Goal: Task Accomplishment & Management: Complete application form

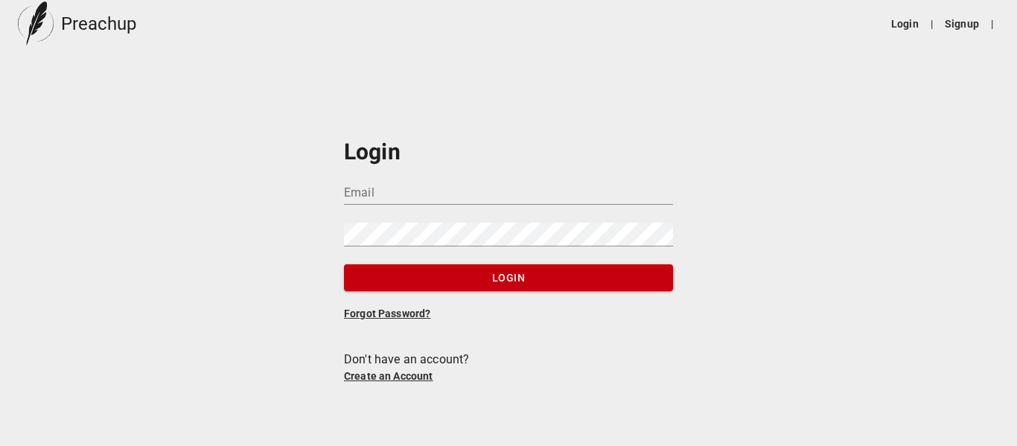
click at [417, 191] on input "Email" at bounding box center [508, 193] width 329 height 24
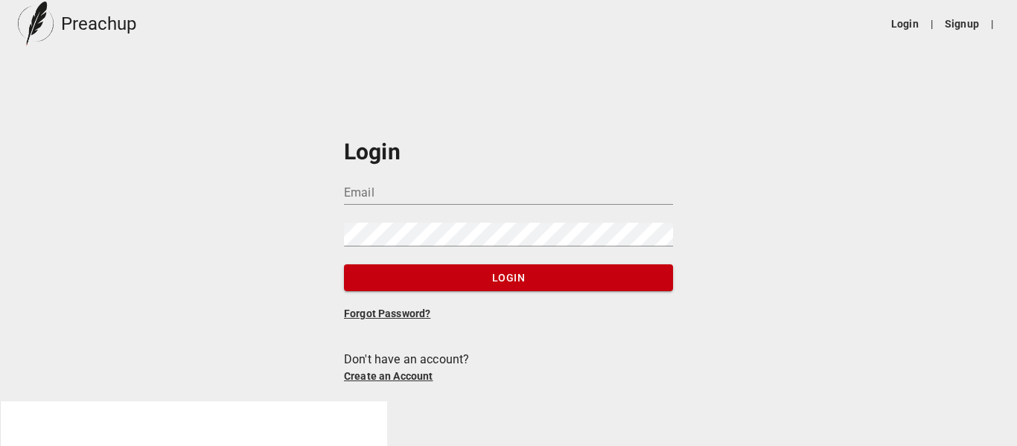
click at [488, 197] on input "Email" at bounding box center [508, 193] width 329 height 24
type input "[EMAIL_ADDRESS][DOMAIN_NAME]"
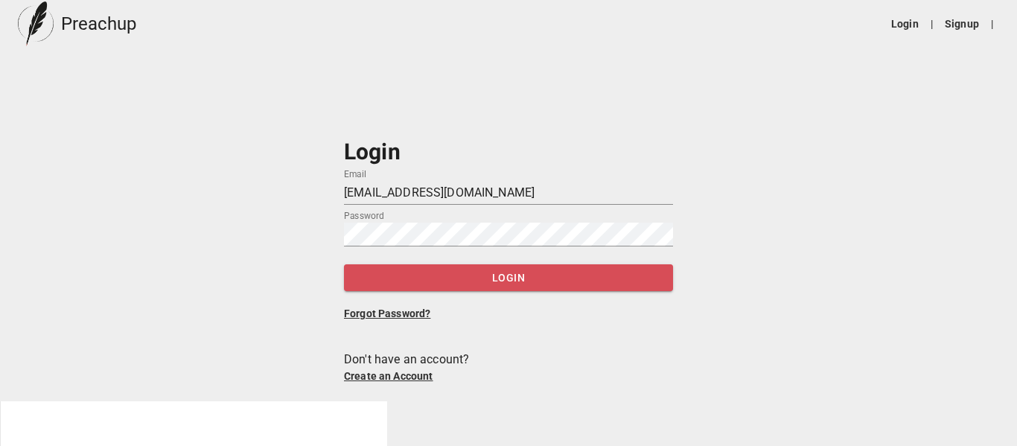
click at [512, 281] on span "Login" at bounding box center [508, 278] width 305 height 19
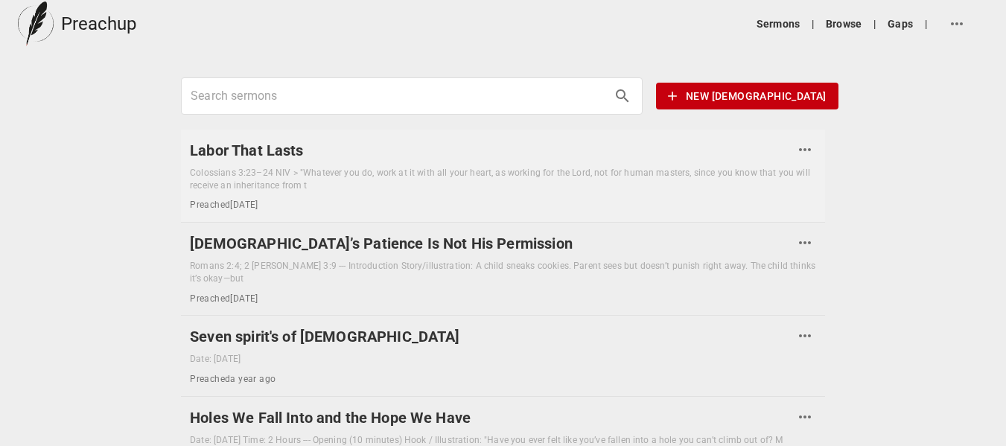
click at [716, 171] on div "Colossians 3:23–24 NIV > "Whatever you do, work at it with all your heart, as w…" at bounding box center [503, 179] width 626 height 25
click at [244, 148] on h6 "Labor That Lasts" at bounding box center [492, 151] width 604 height 24
click at [753, 92] on span "New [DEMOGRAPHIC_DATA]" at bounding box center [747, 96] width 159 height 19
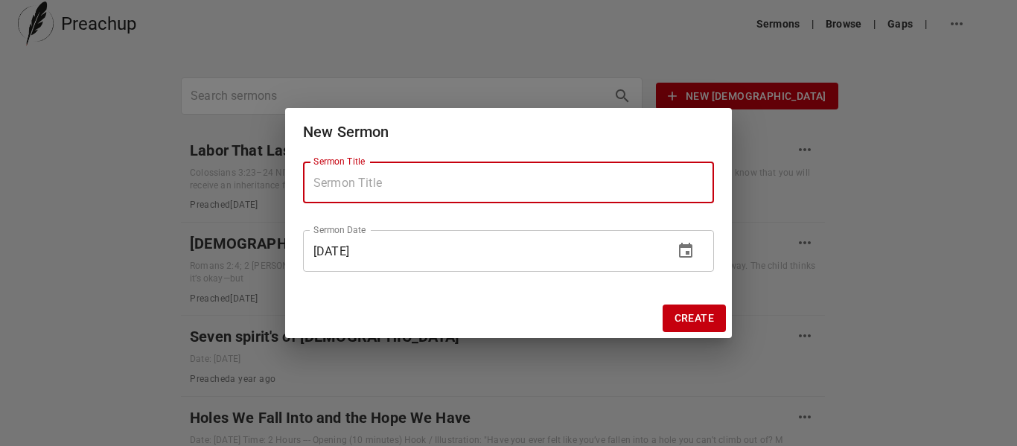
click at [683, 250] on icon "change date" at bounding box center [686, 251] width 18 height 18
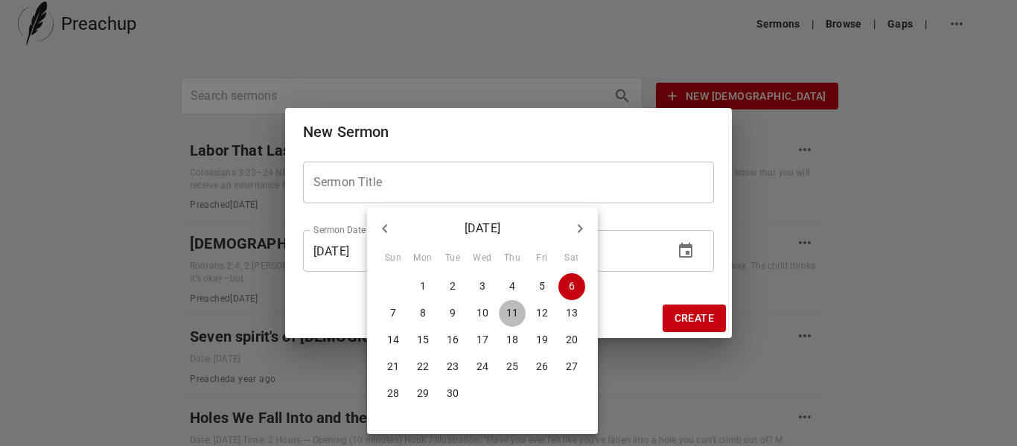
click at [511, 308] on p "11" at bounding box center [512, 312] width 12 height 15
type input "[DATE]"
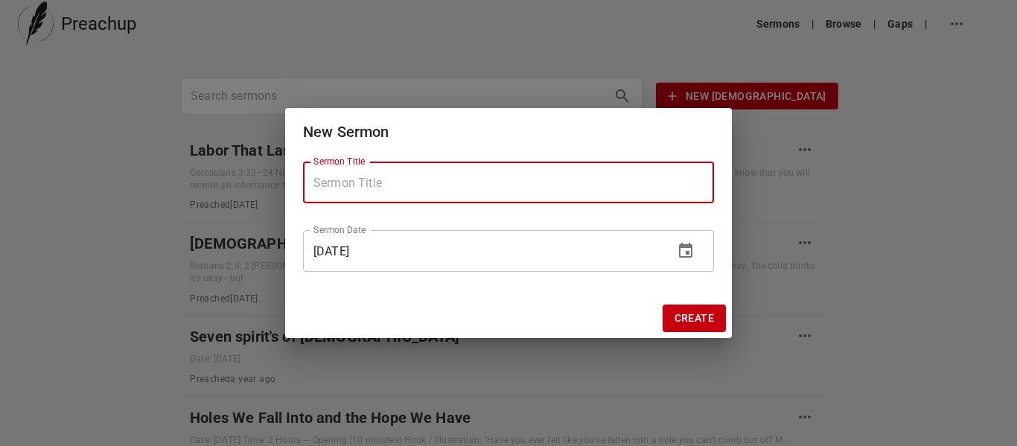
click at [453, 182] on input "Sermon Title" at bounding box center [508, 183] width 411 height 42
click at [470, 188] on input "Sermon Title" at bounding box center [508, 183] width 411 height 42
paste input "Foundations: Building a Faith That Lasts"
type input "Foundations: Building a Faith That Lasts"
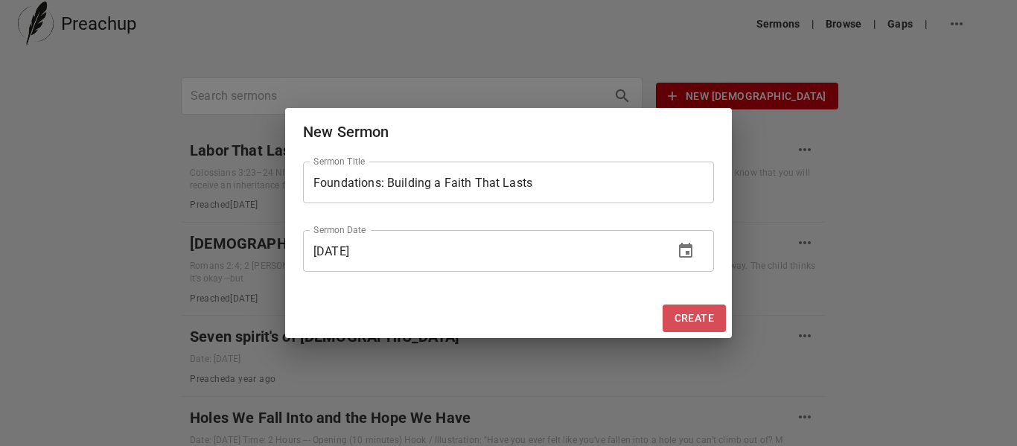
click at [700, 320] on span "Create" at bounding box center [694, 318] width 39 height 19
